Goal: Transaction & Acquisition: Purchase product/service

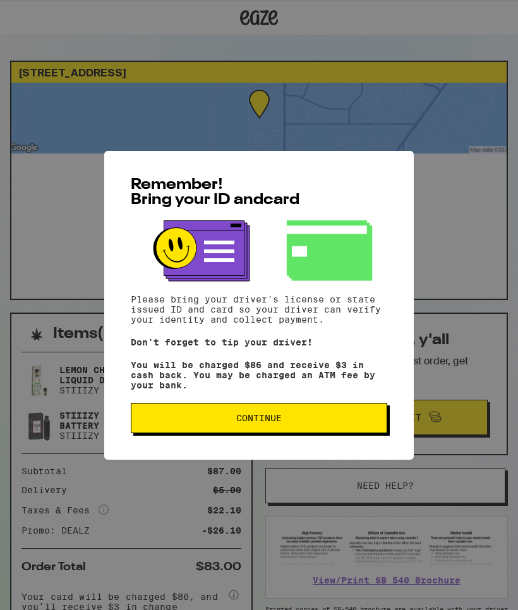
click at [310, 404] on div "Remember! Bring your ID and card Please bring your driver's license or state is…" at bounding box center [259, 305] width 310 height 309
click at [302, 420] on span "Continue" at bounding box center [259, 418] width 235 height 9
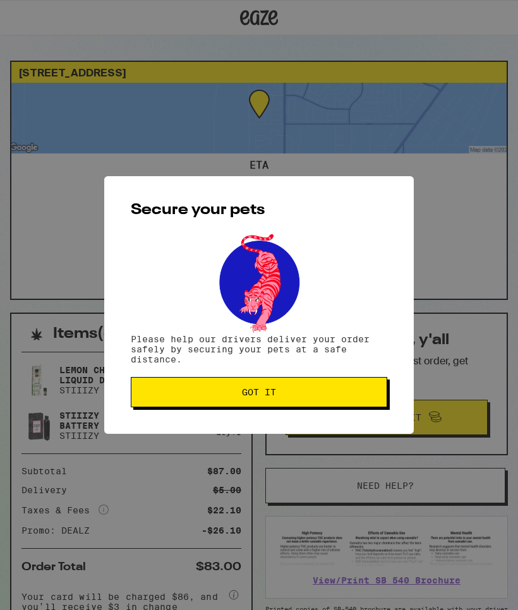
click at [330, 400] on button "Got it" at bounding box center [259, 392] width 256 height 30
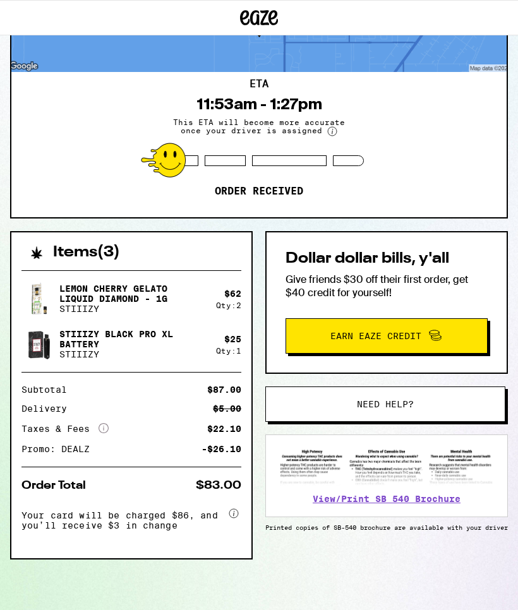
scroll to position [89, 0]
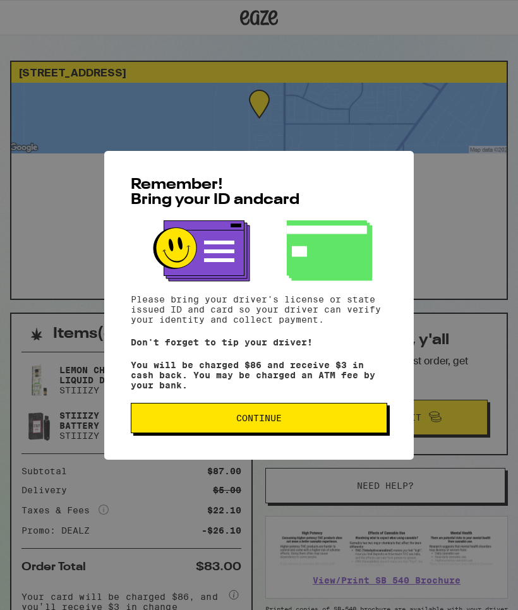
click at [166, 418] on button "Continue" at bounding box center [259, 418] width 256 height 30
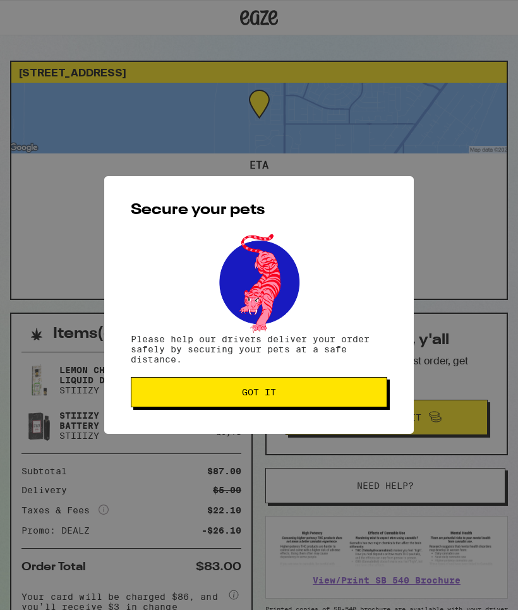
click at [165, 385] on button "Got it" at bounding box center [259, 392] width 256 height 30
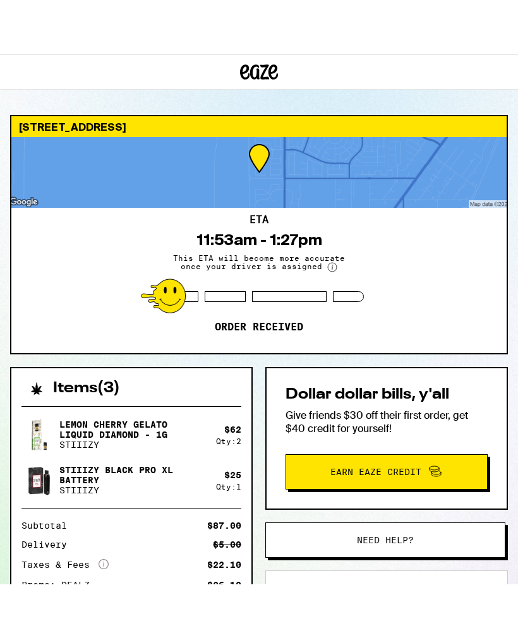
scroll to position [14, 0]
